Goal: Communication & Community: Share content

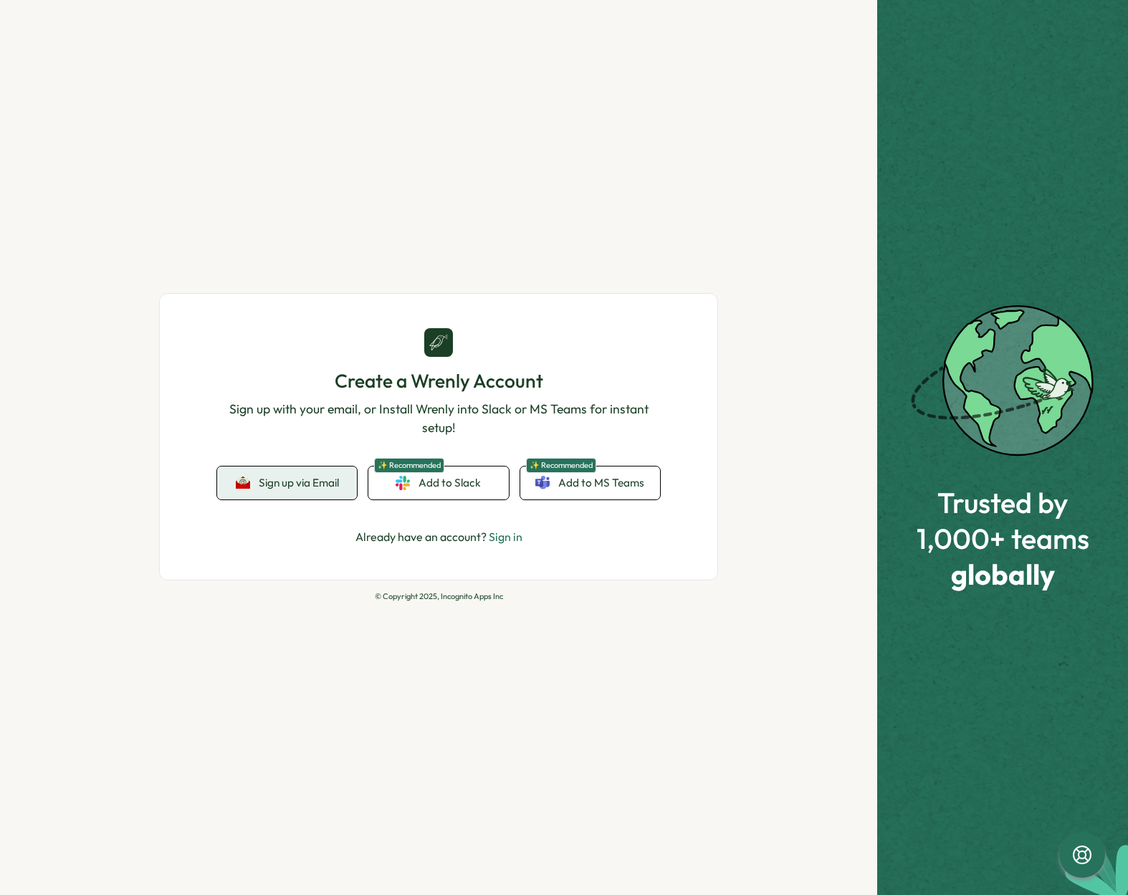
click at [292, 480] on span "Sign up via Email" at bounding box center [299, 483] width 80 height 13
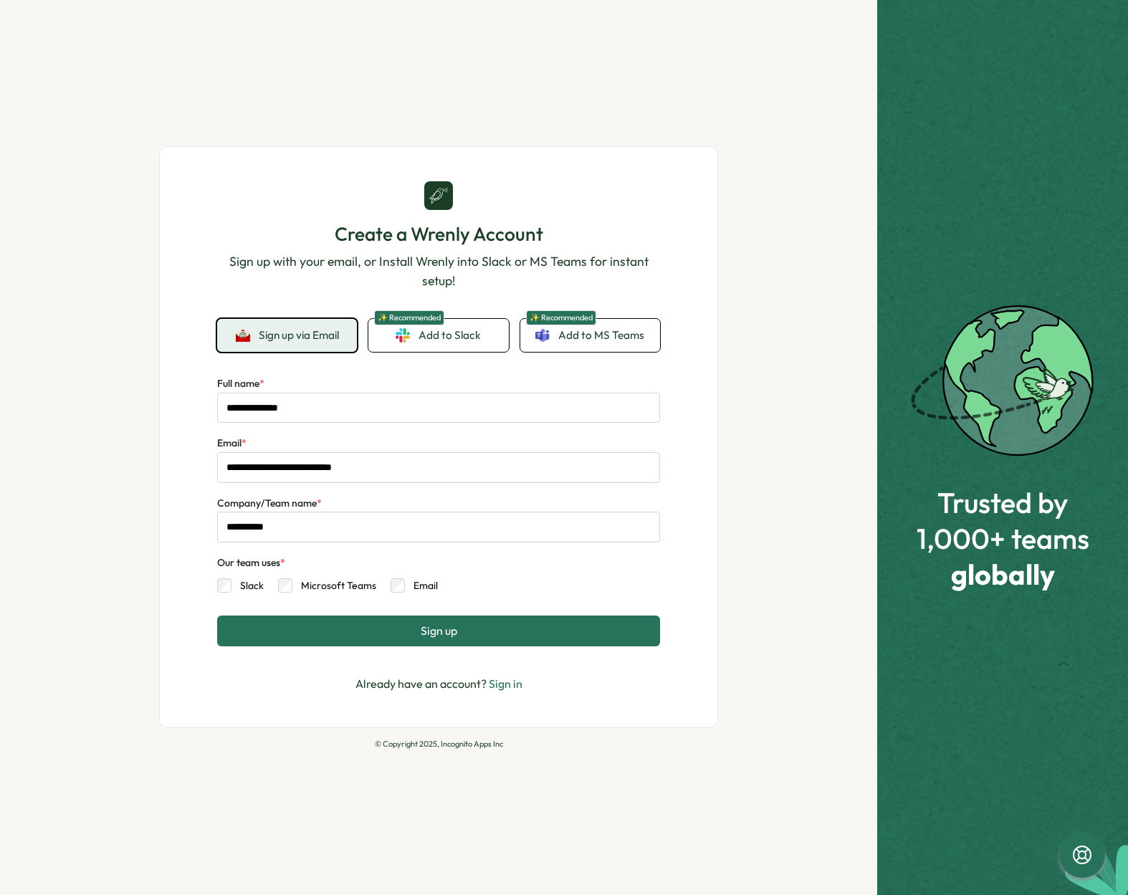
click at [502, 688] on link "Sign in" at bounding box center [506, 684] width 34 height 14
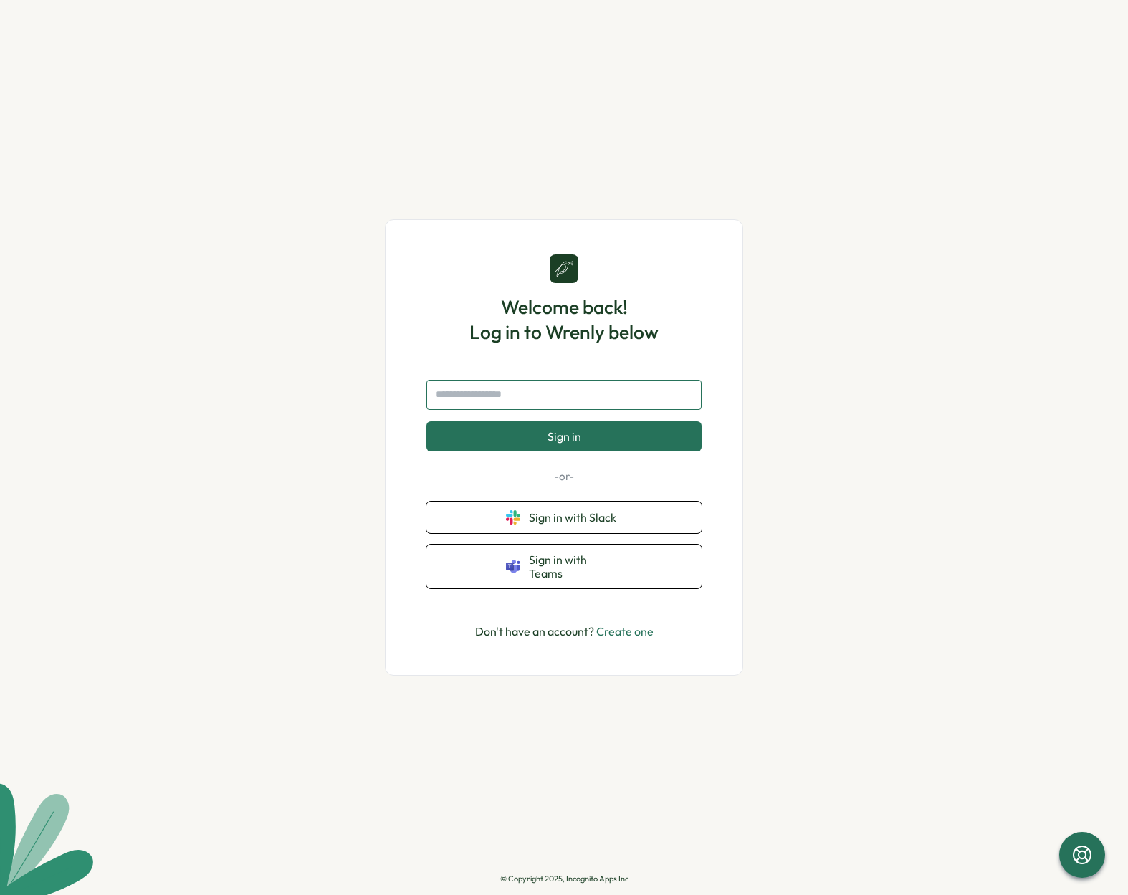
click at [474, 405] on input "text" at bounding box center [563, 395] width 275 height 30
type input "**********"
click at [609, 433] on button "Sign in" at bounding box center [563, 436] width 275 height 30
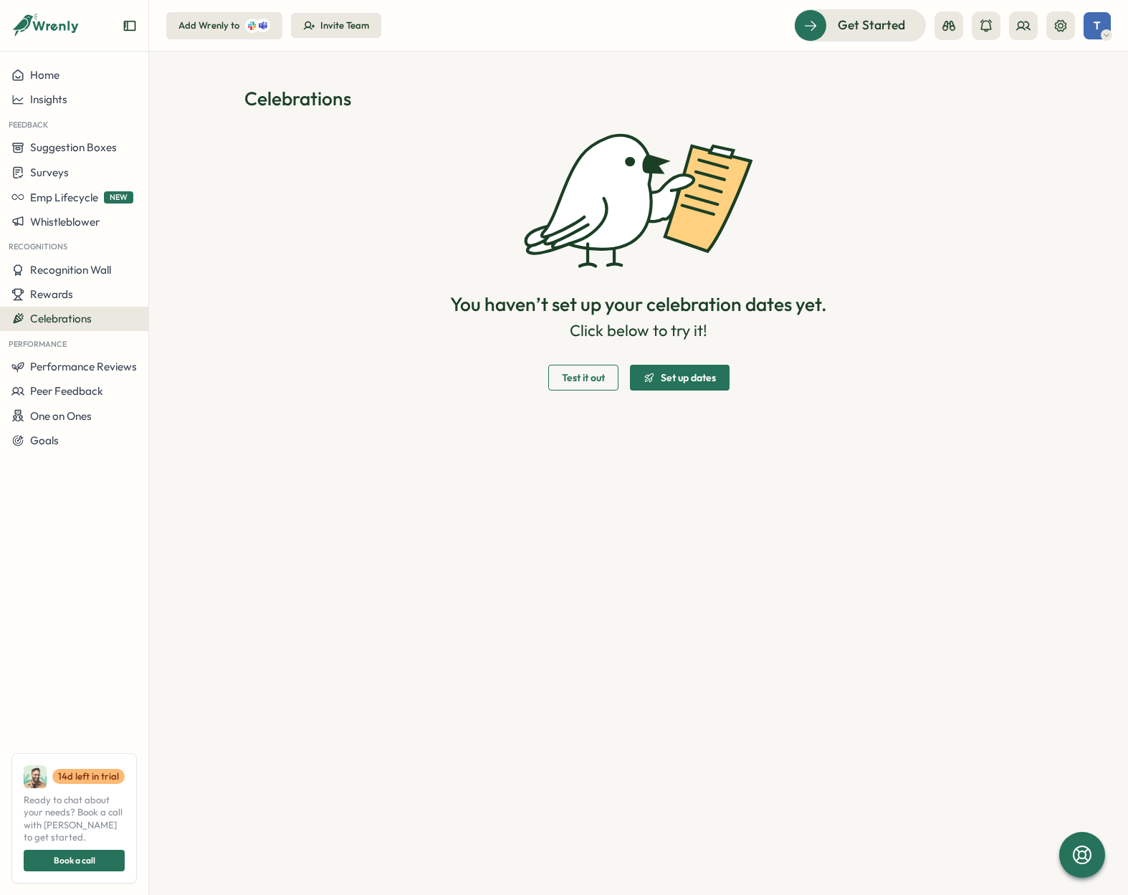
click at [682, 377] on span "Set up dates" at bounding box center [688, 378] width 55 height 10
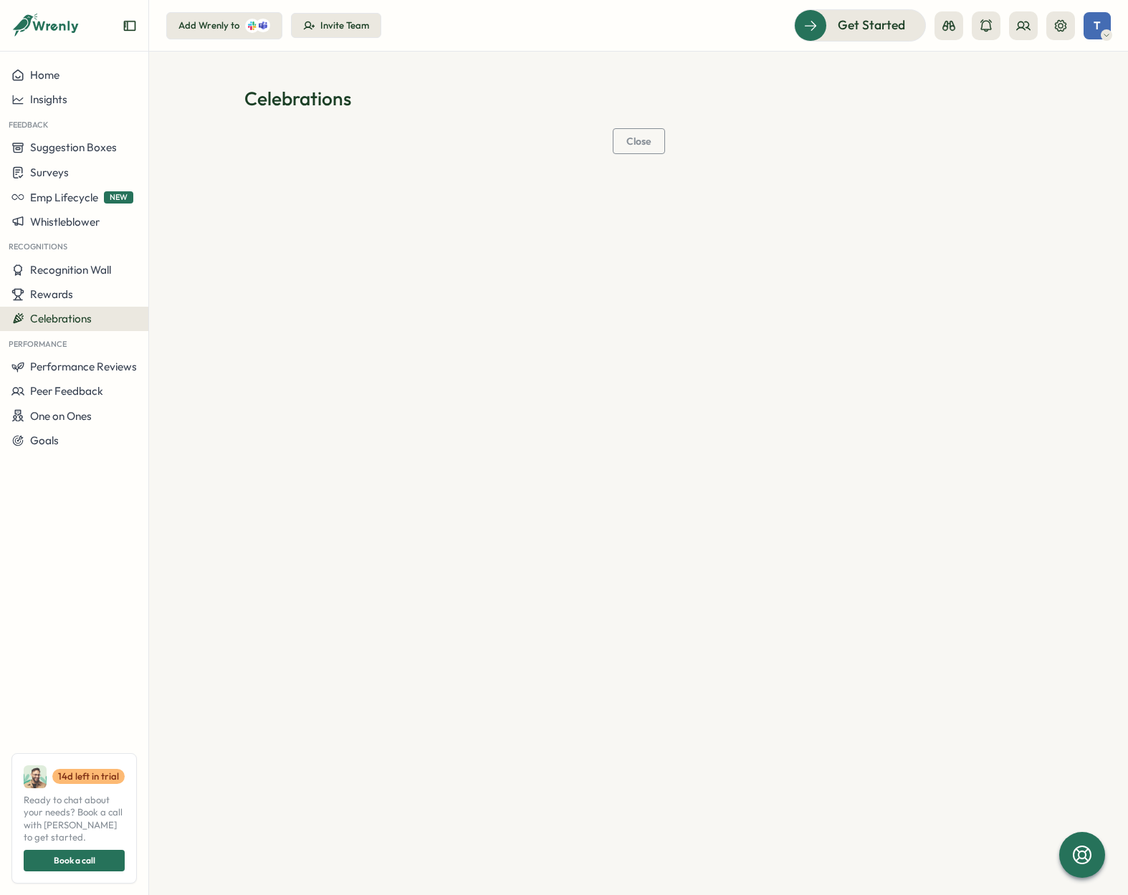
click at [68, 315] on span "Celebrations" at bounding box center [61, 319] width 62 height 14
click at [641, 143] on span "Close" at bounding box center [638, 141] width 25 height 10
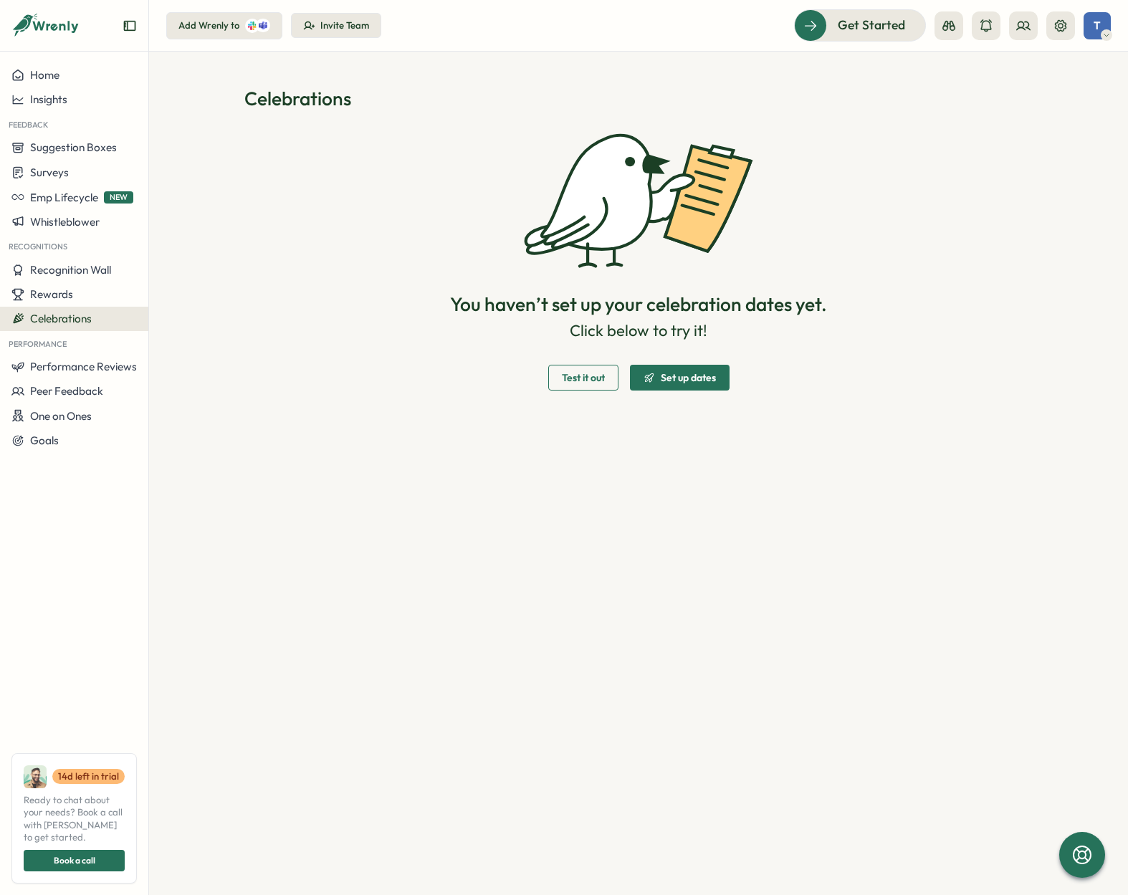
click at [586, 379] on span "Test it out" at bounding box center [583, 378] width 43 height 10
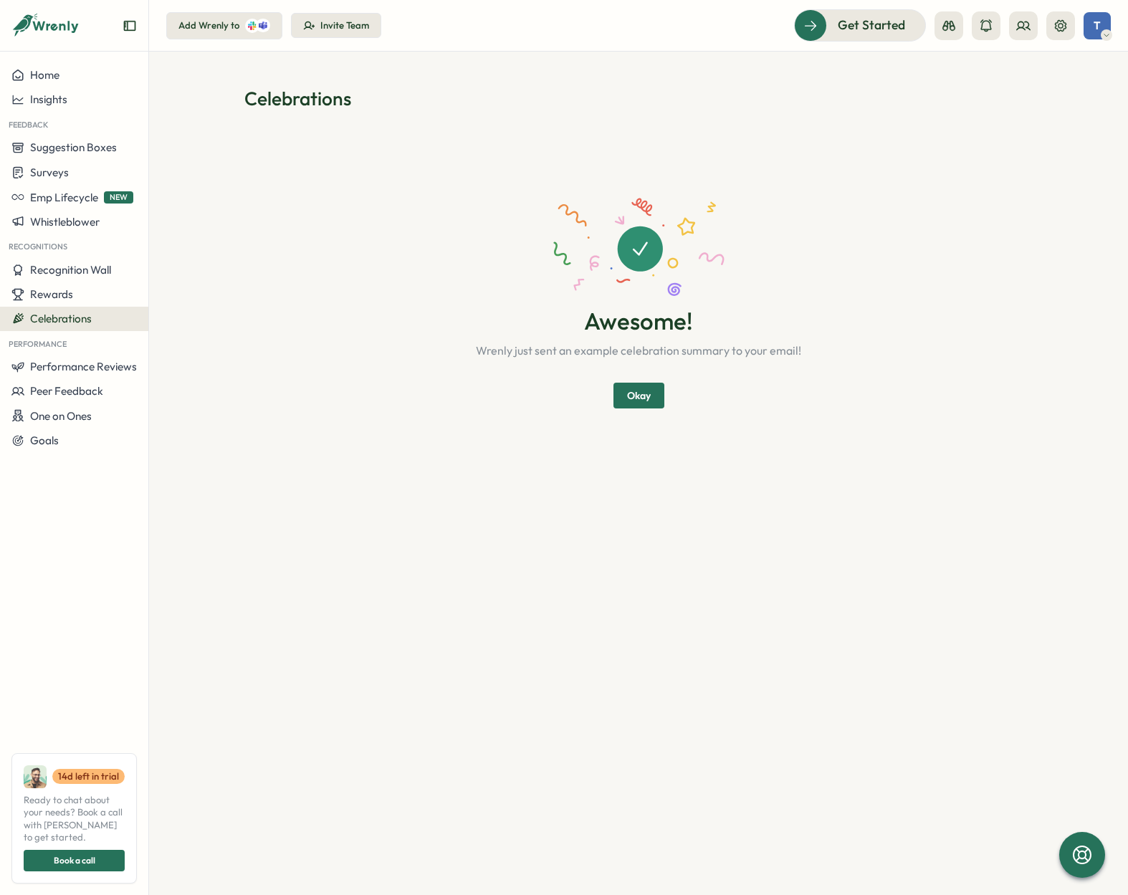
click at [642, 396] on span "Okay" at bounding box center [639, 395] width 24 height 24
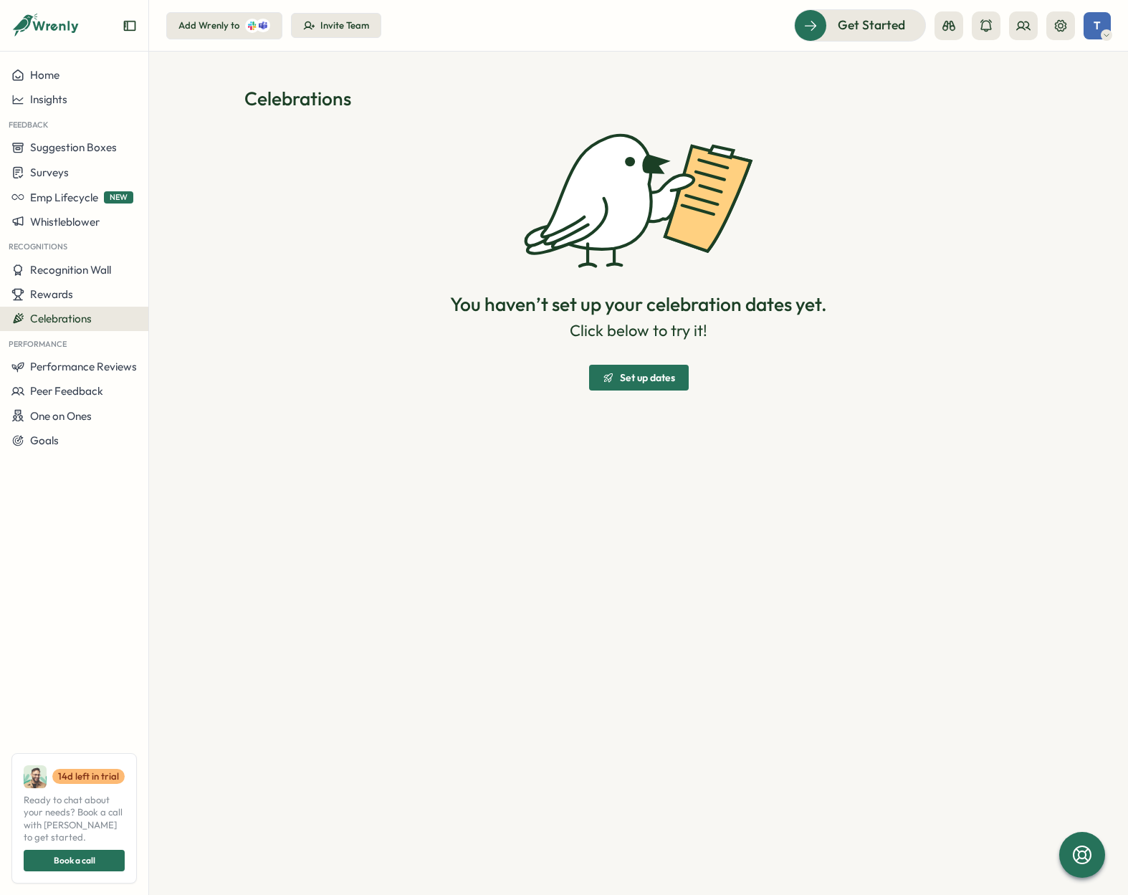
click at [649, 373] on span "Set up dates" at bounding box center [647, 378] width 55 height 10
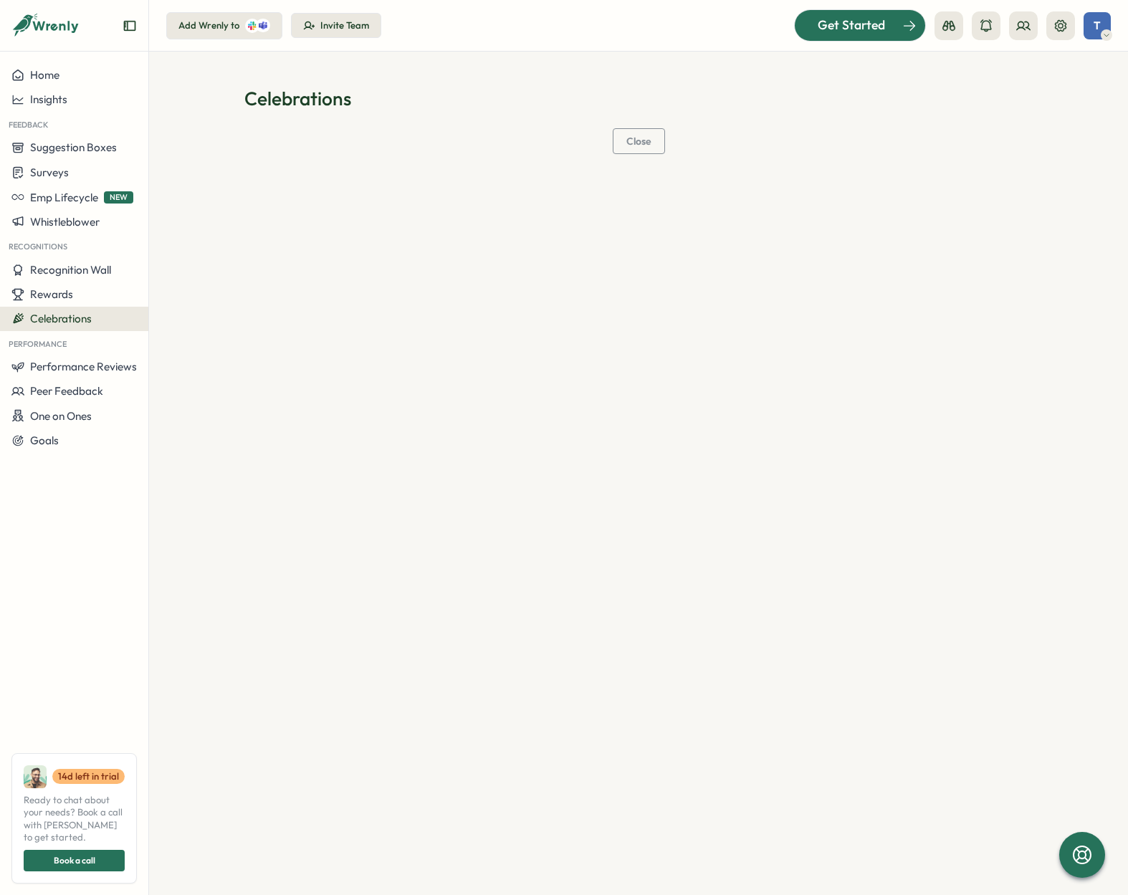
click at [868, 20] on span "Get Started" at bounding box center [851, 25] width 67 height 19
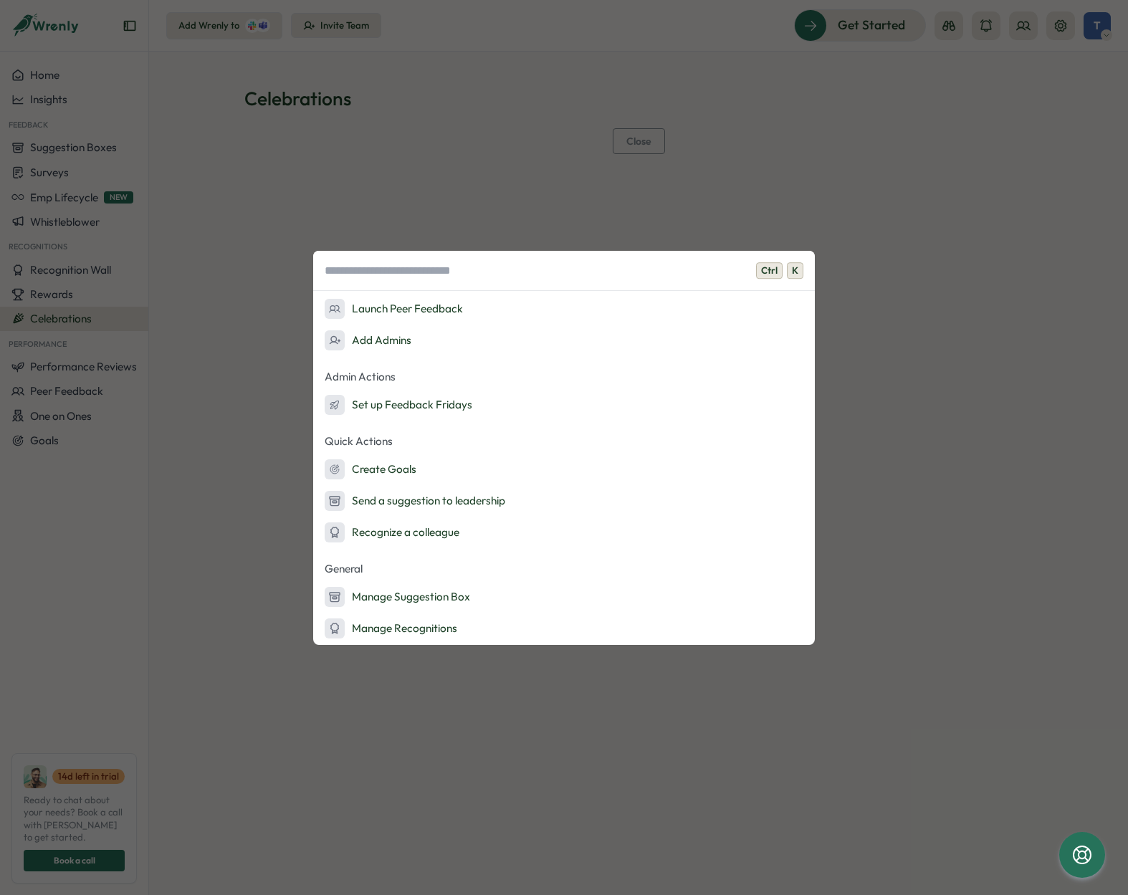
scroll to position [95, 0]
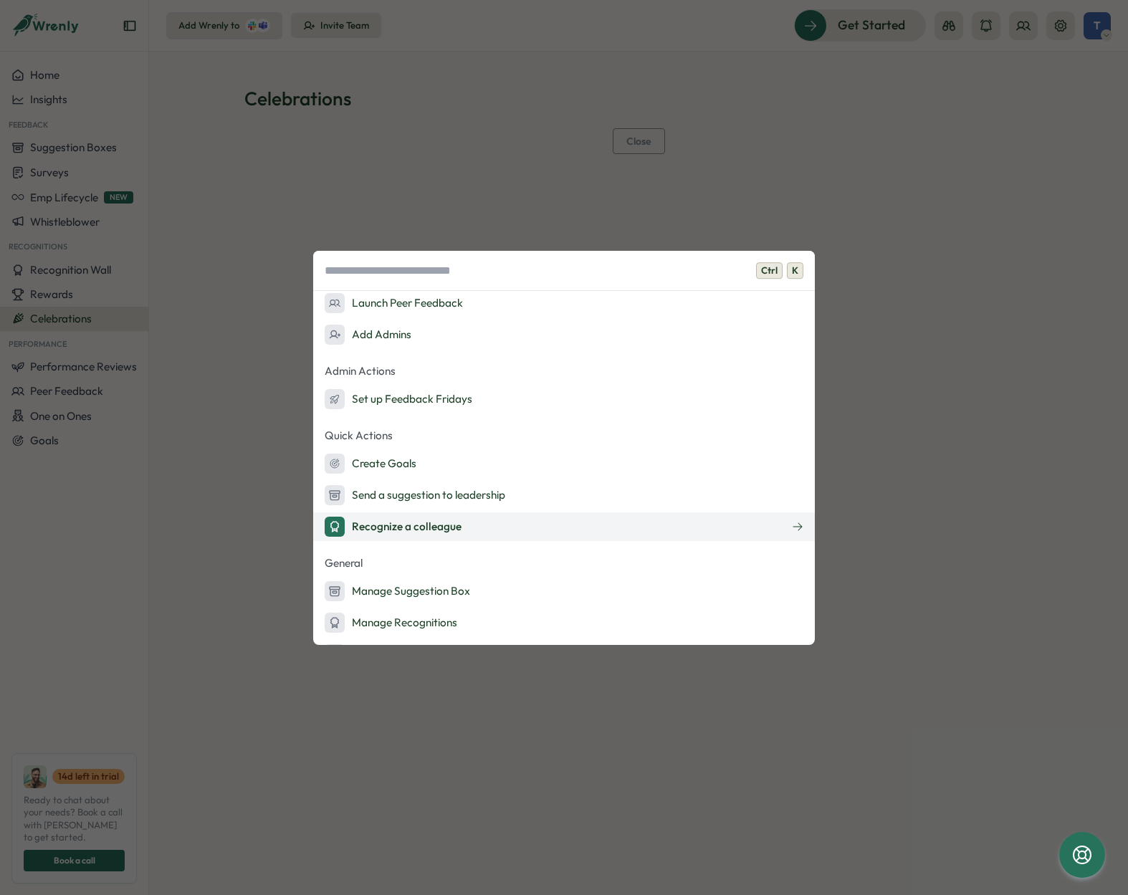
click at [439, 525] on div "Recognize a colleague" at bounding box center [393, 527] width 137 height 20
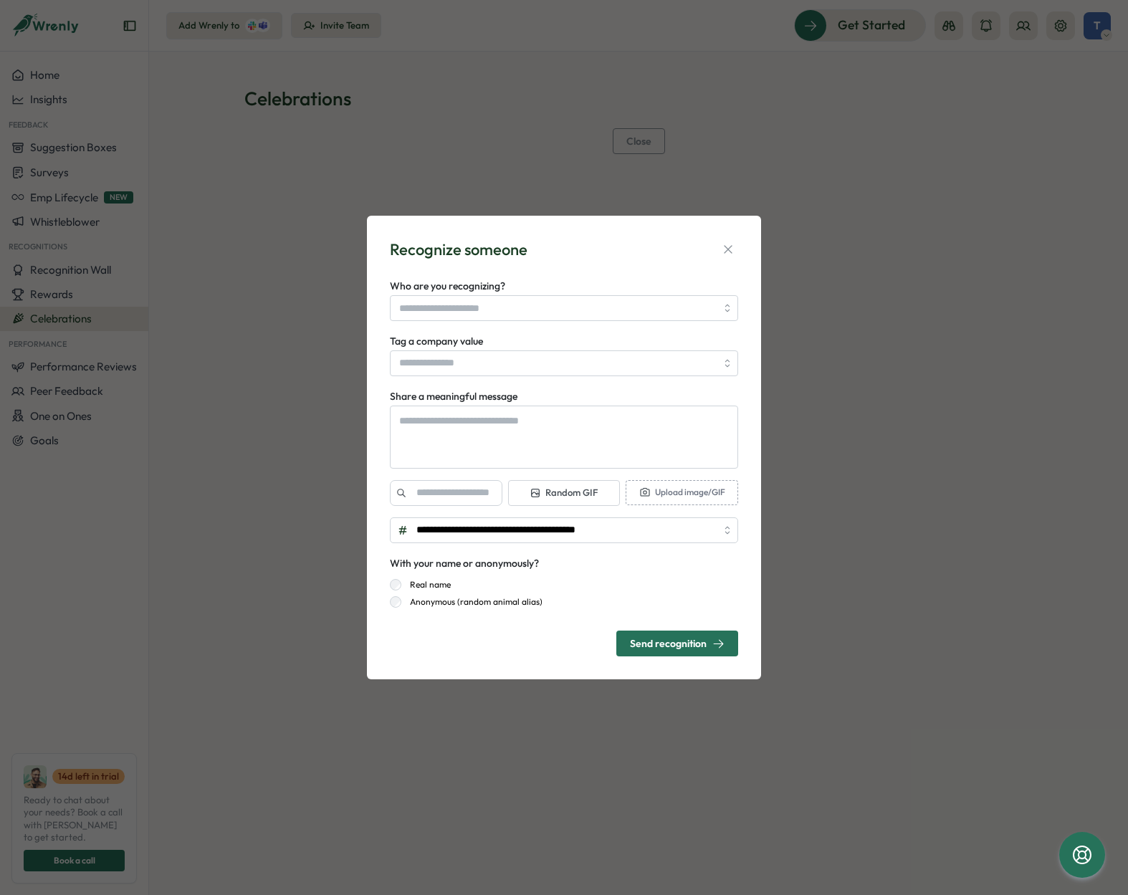
type textarea "*"
click at [729, 247] on icon "button" at bounding box center [728, 249] width 14 height 14
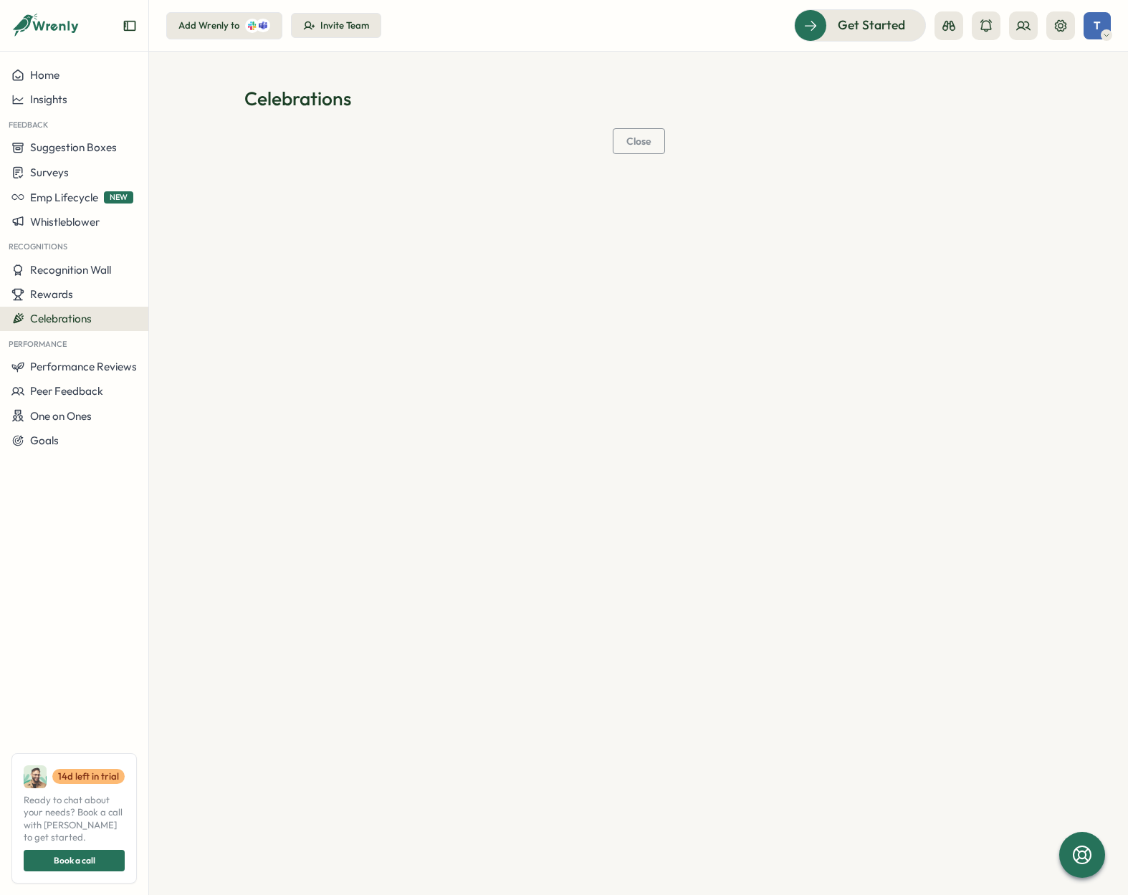
click at [1095, 30] on span "T" at bounding box center [1097, 25] width 7 height 12
click at [1084, 70] on div "Edit Profile" at bounding box center [1073, 70] width 71 height 16
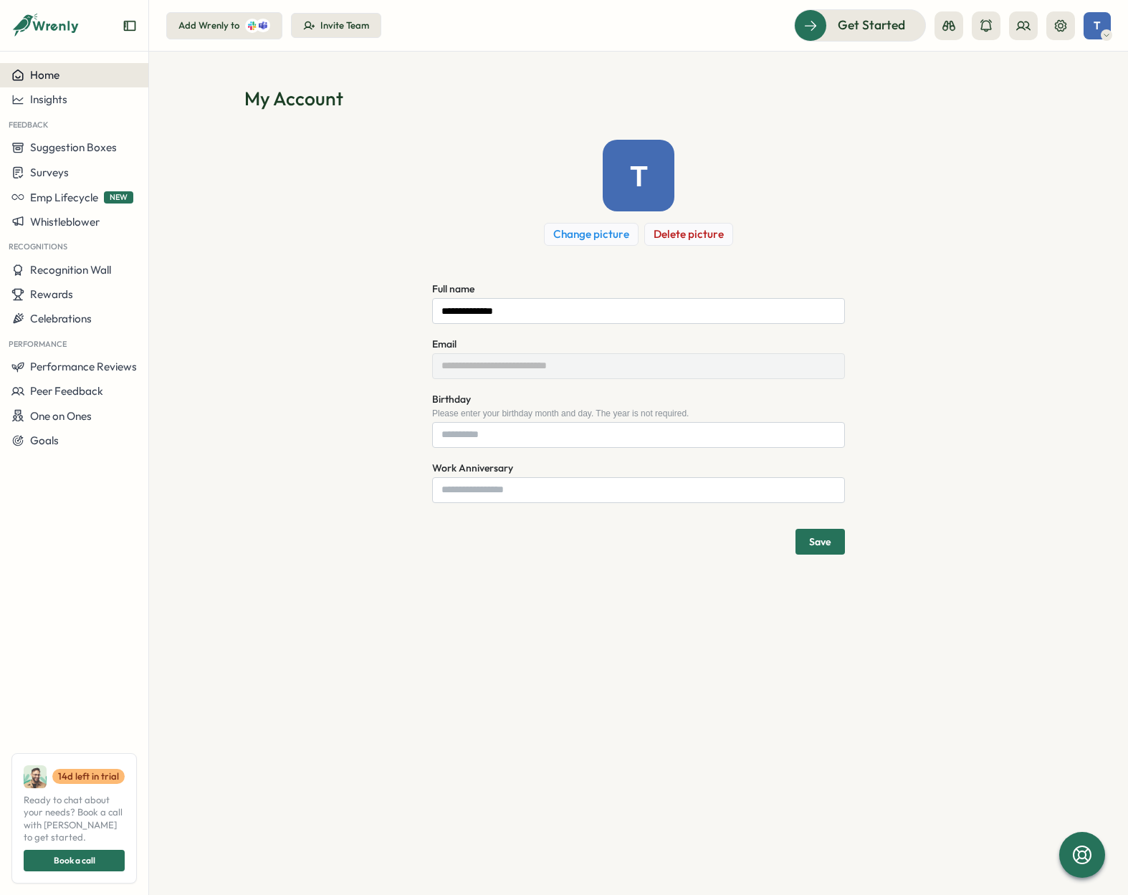
click at [35, 74] on span "Home" at bounding box center [44, 75] width 29 height 14
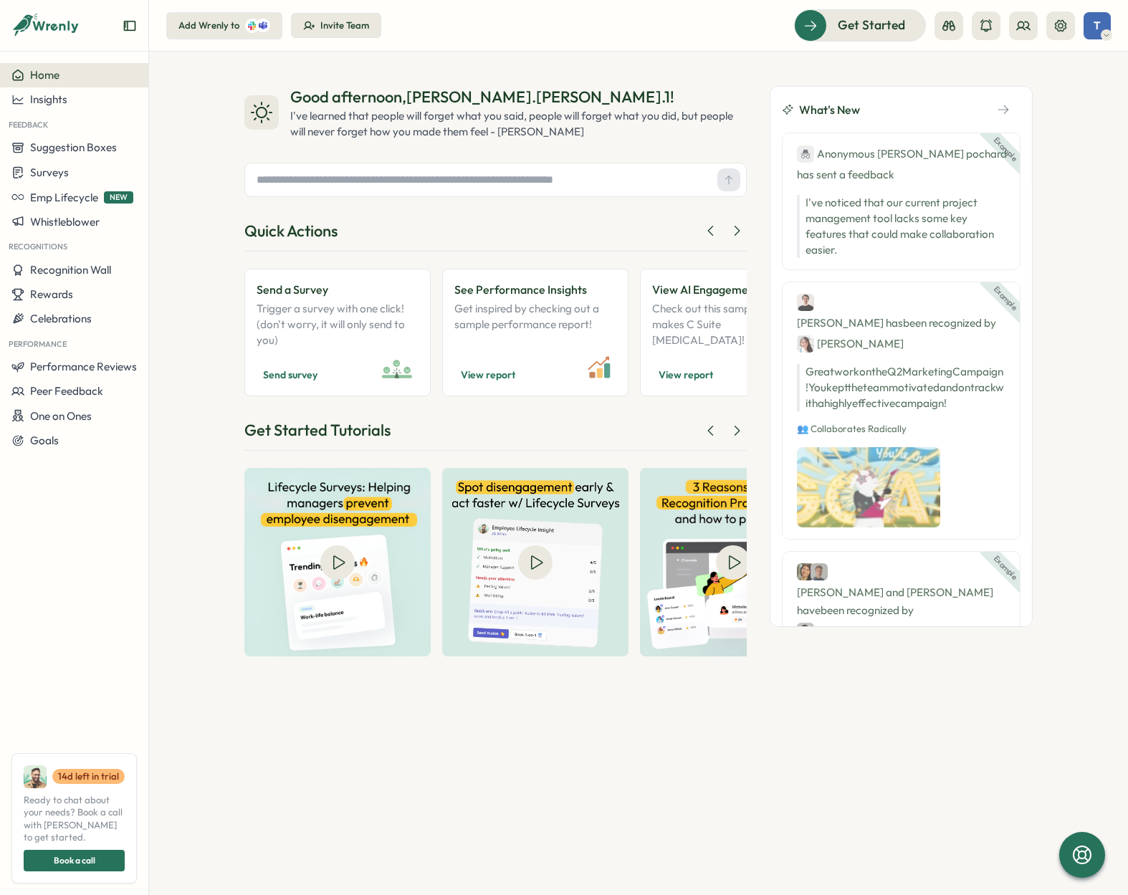
click at [301, 182] on input "text" at bounding box center [481, 180] width 461 height 22
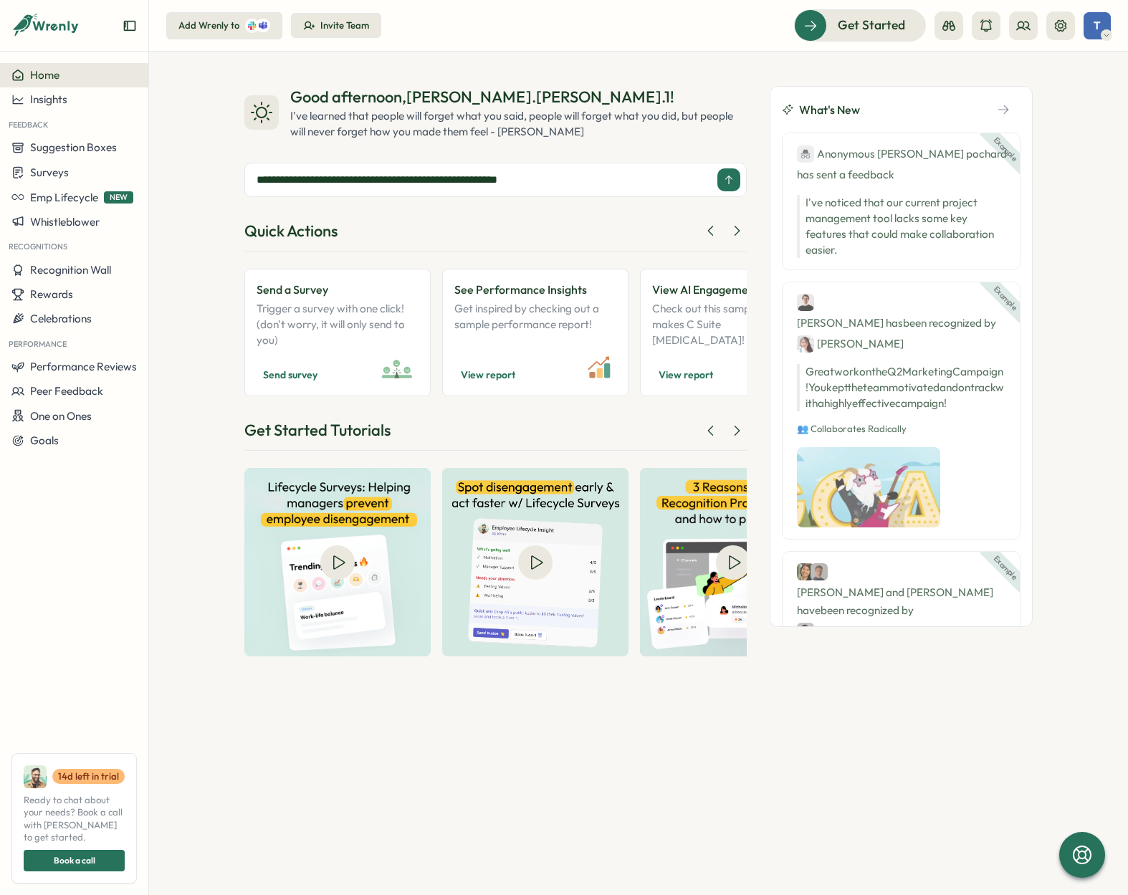
type input "**********"
click at [736, 181] on button at bounding box center [728, 179] width 23 height 23
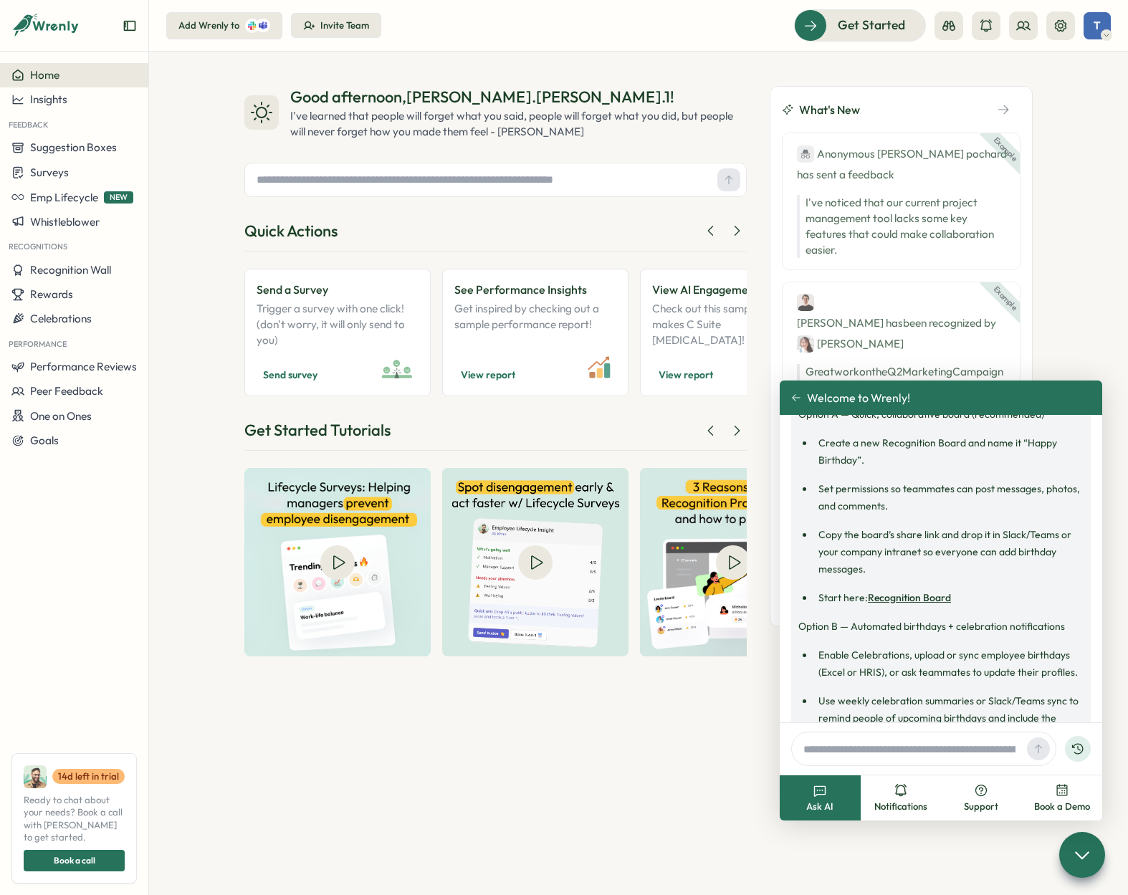
scroll to position [367, 0]
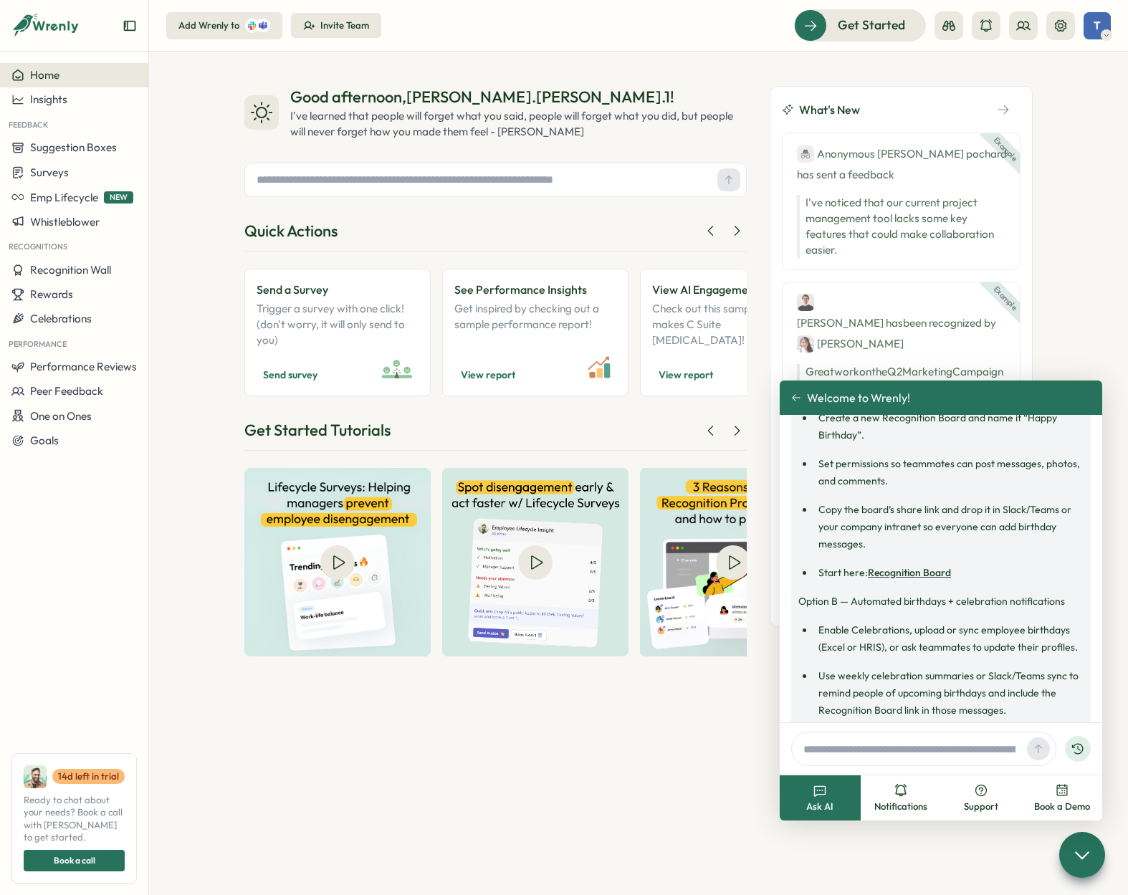
click at [907, 573] on link "Recognition Board" at bounding box center [909, 572] width 83 height 13
